Goal: Transaction & Acquisition: Book appointment/travel/reservation

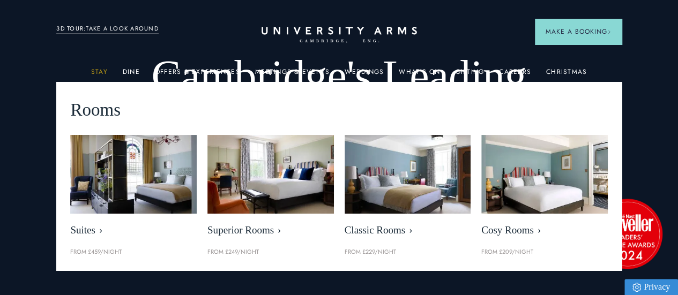
click at [97, 71] on link "Stay" at bounding box center [99, 75] width 17 height 14
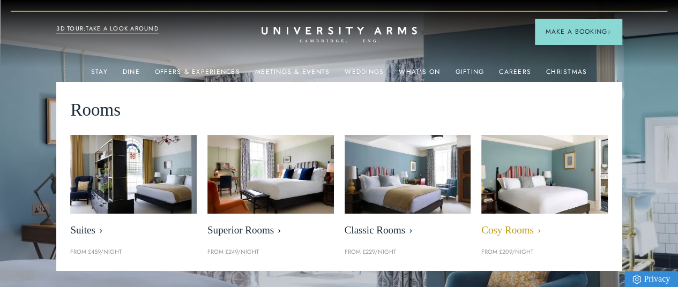
click at [508, 232] on span "Cosy Rooms" at bounding box center [544, 230] width 126 height 12
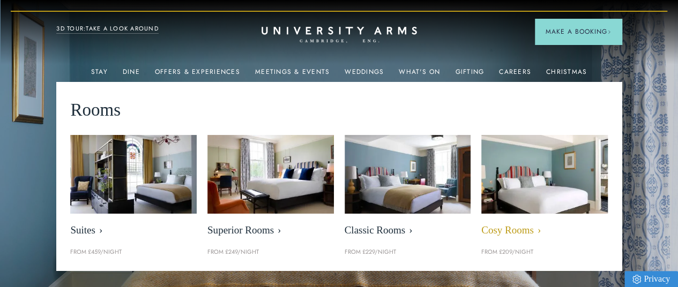
click at [508, 232] on span "Cosy Rooms" at bounding box center [544, 230] width 126 height 12
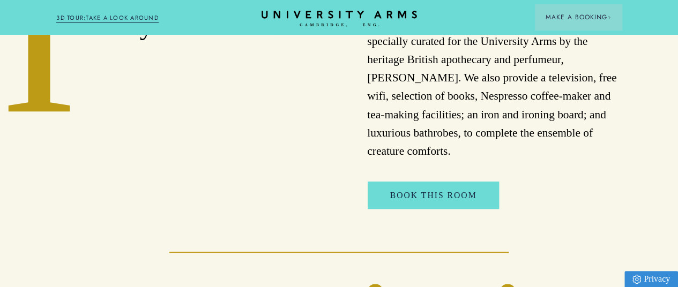
scroll to position [434, 0]
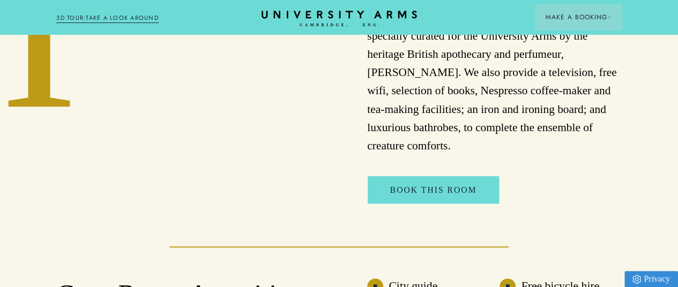
click at [630, 204] on div "I deal for a short city break The bathrooms are modern yet classic, with invigo…" at bounding box center [339, 45] width 678 height 318
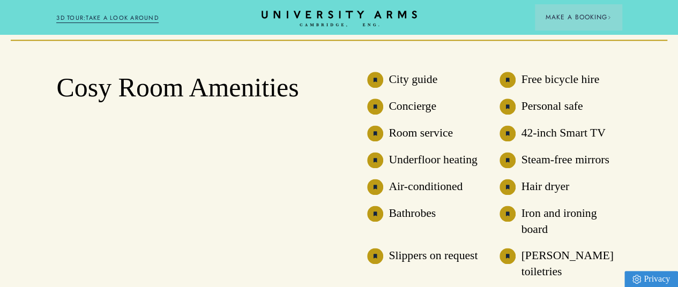
click at [619, 168] on li "Steam-free mirrors" at bounding box center [560, 160] width 122 height 16
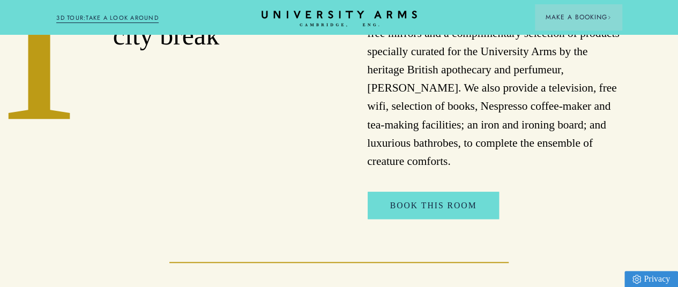
scroll to position [423, 0]
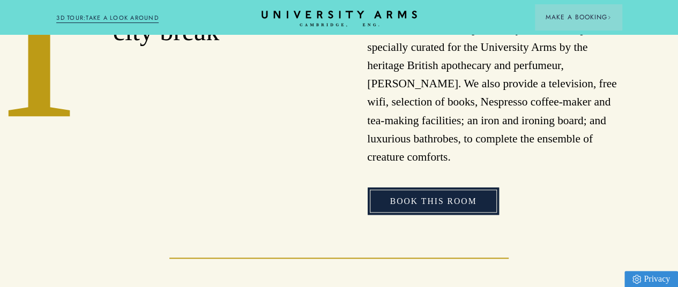
click at [475, 215] on link "Book This Room" at bounding box center [433, 200] width 132 height 27
